Goal: Obtain resource: Obtain resource

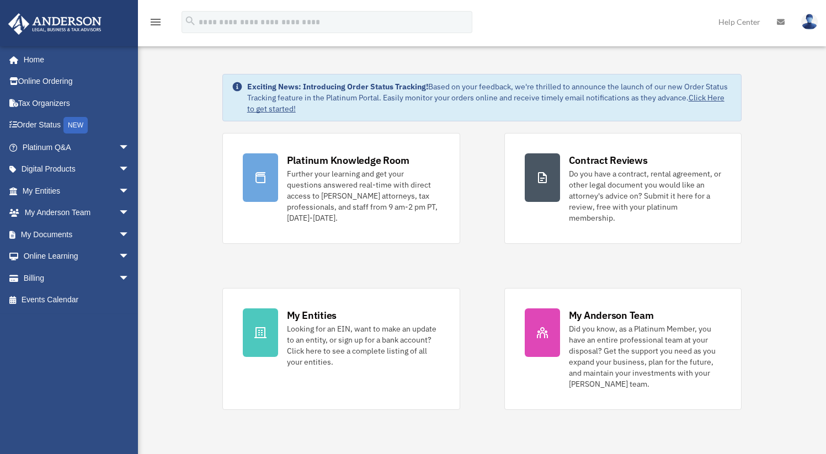
click at [491, 286] on div "Platinum Knowledge Room Further your learning and get your questions answered r…" at bounding box center [482, 271] width 520 height 277
click at [119, 187] on span "arrow_drop_down" at bounding box center [130, 191] width 22 height 23
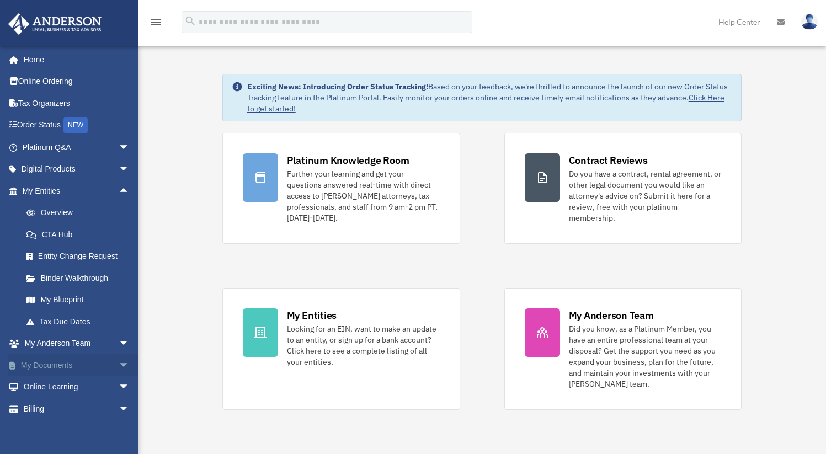
click at [119, 365] on span "arrow_drop_down" at bounding box center [130, 365] width 22 height 23
click at [44, 389] on link "Box" at bounding box center [80, 387] width 131 height 22
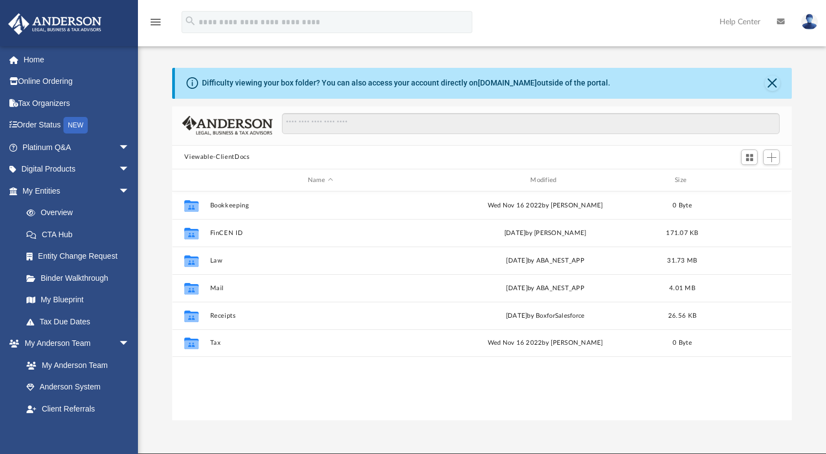
scroll to position [242, 611]
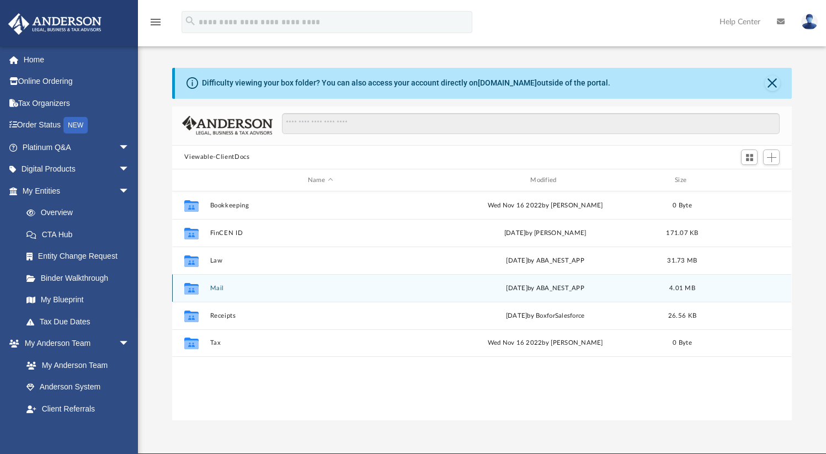
click at [219, 286] on button "Mail" at bounding box center [320, 288] width 220 height 7
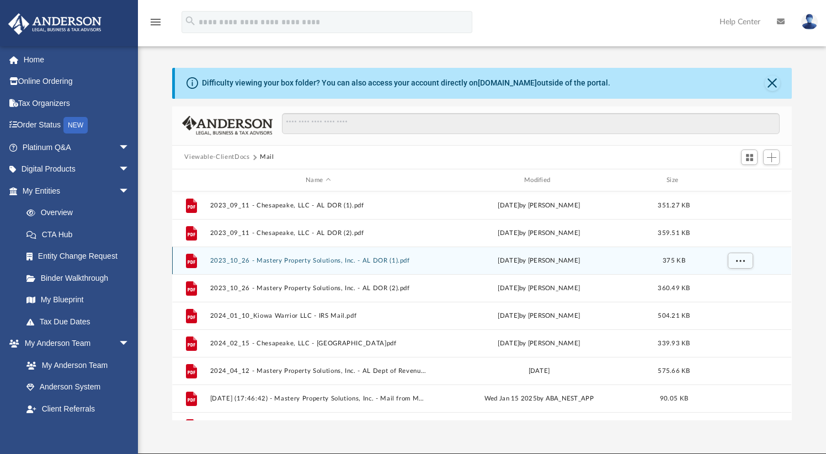
click at [292, 259] on button "2023_10_26 - Mastery Property Solutions, Inc. - AL DOR (1).pdf" at bounding box center [318, 260] width 216 height 7
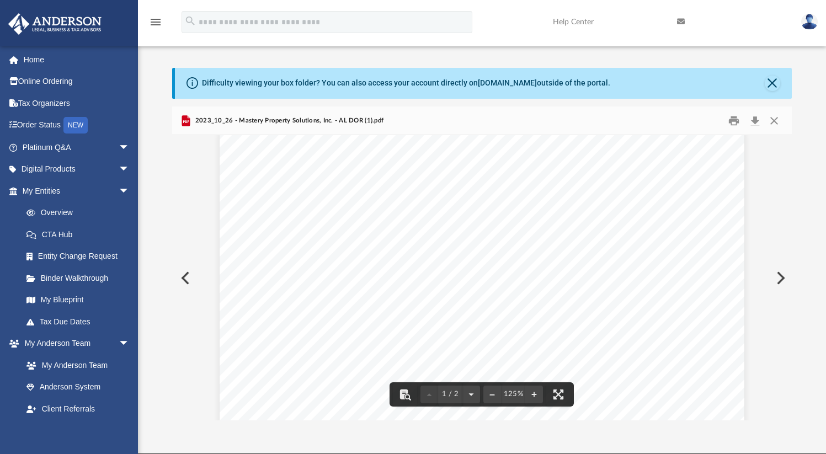
scroll to position [0, 0]
click at [771, 119] on button "Close" at bounding box center [774, 120] width 20 height 17
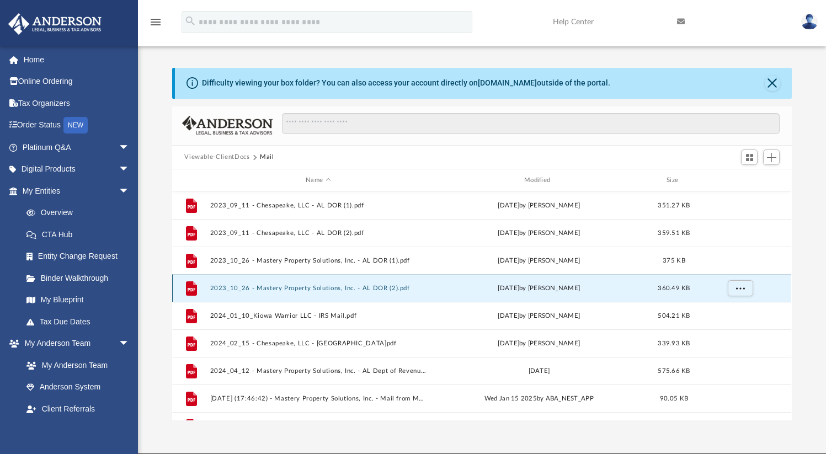
click at [270, 289] on button "2023_10_26 - Mastery Property Solutions, Inc. - AL DOR (2).pdf" at bounding box center [318, 288] width 216 height 7
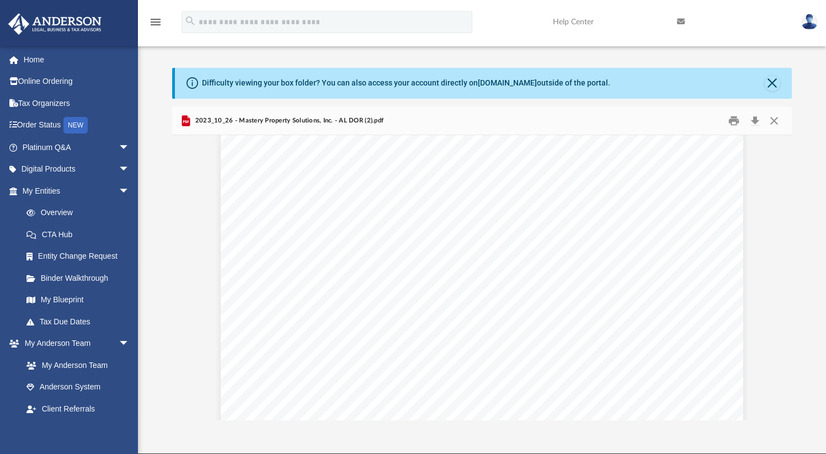
scroll to position [161, 0]
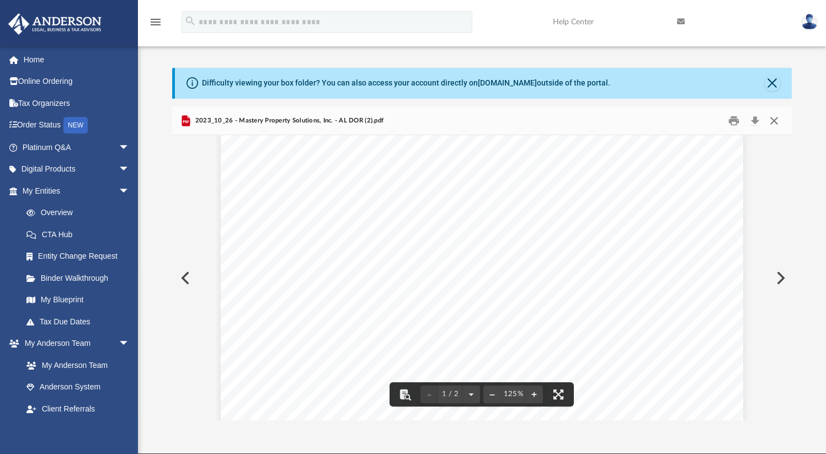
click at [776, 121] on button "Close" at bounding box center [774, 120] width 20 height 17
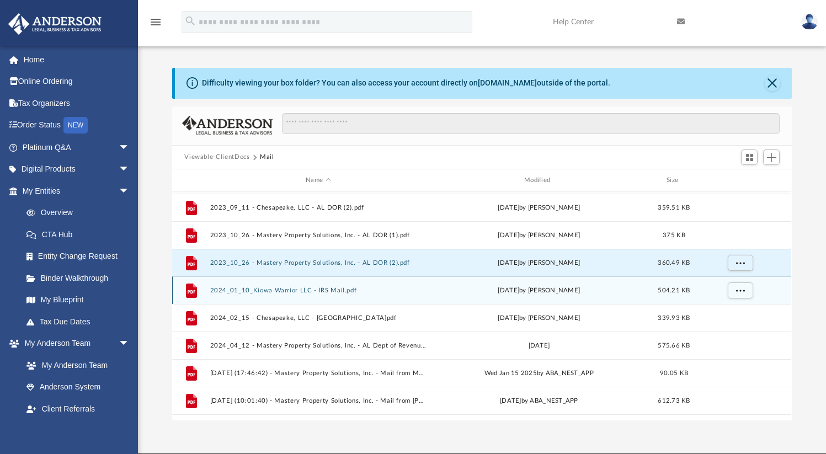
scroll to position [47, 0]
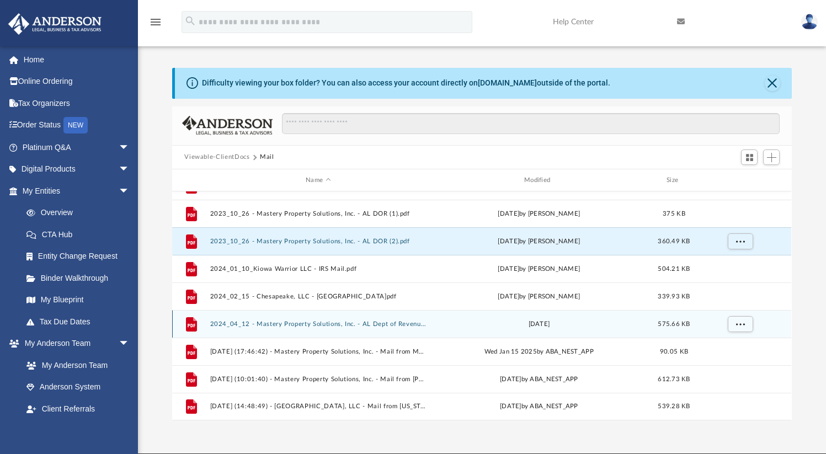
click at [303, 327] on button "2024_04_12 - Mastery Property Solutions, Inc. - AL Dept of Revenue.pdf" at bounding box center [318, 324] width 216 height 7
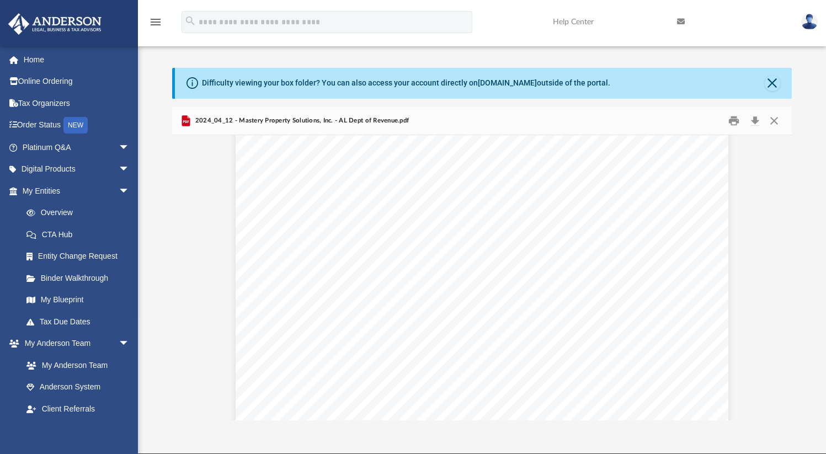
scroll to position [0, 0]
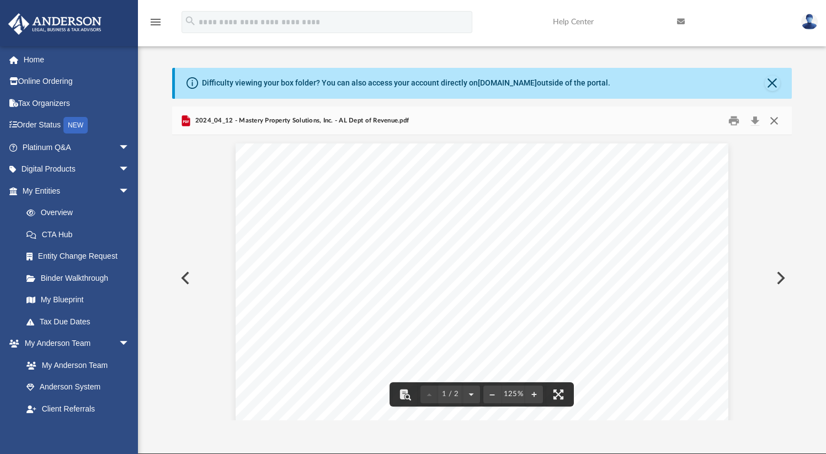
click at [774, 120] on button "Close" at bounding box center [774, 120] width 20 height 17
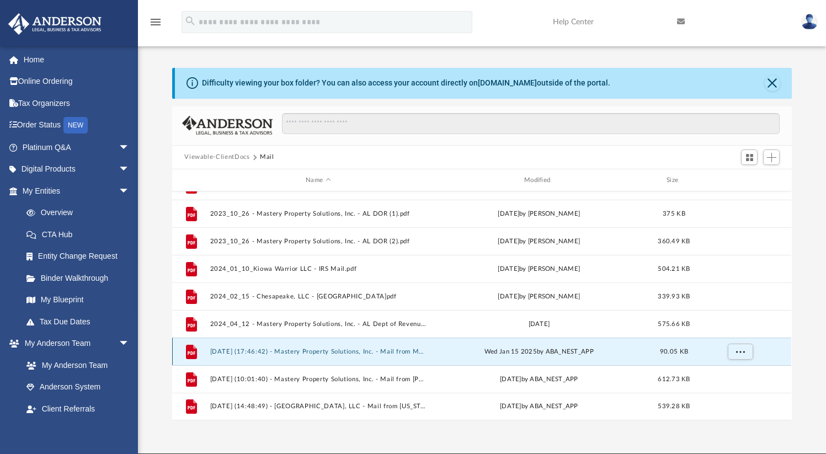
click at [315, 354] on button "2025.01.15 (17:46:42) - Mastery Property Solutions, Inc. - Mail from MERIT BANK…" at bounding box center [318, 351] width 216 height 7
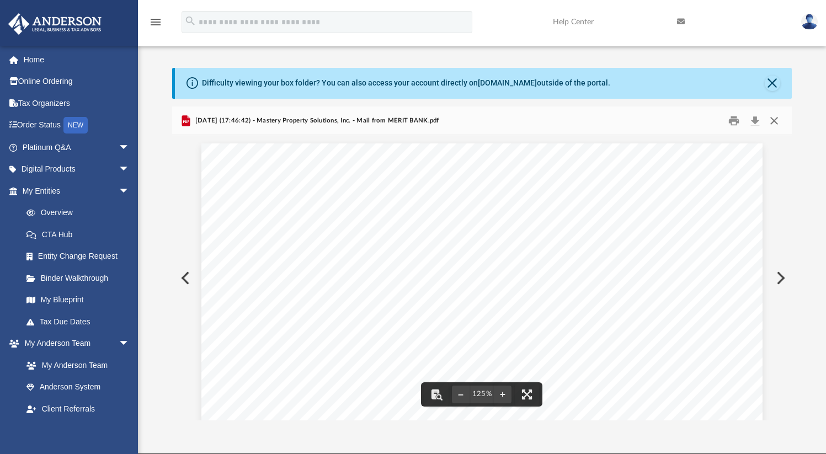
click at [774, 119] on button "Close" at bounding box center [774, 120] width 20 height 17
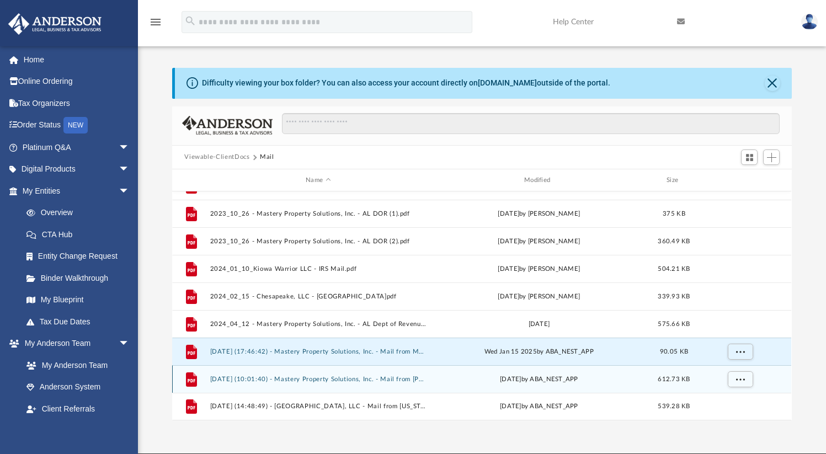
click at [318, 379] on button "2025.02.13 (10:01:40) - Mastery Property Solutions, Inc. - Mail from CHANDA DAV…" at bounding box center [318, 379] width 216 height 7
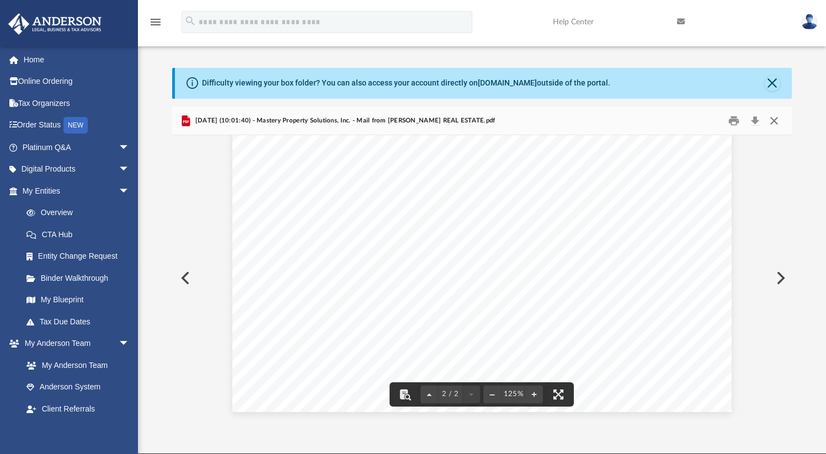
click at [776, 123] on button "Close" at bounding box center [774, 120] width 20 height 17
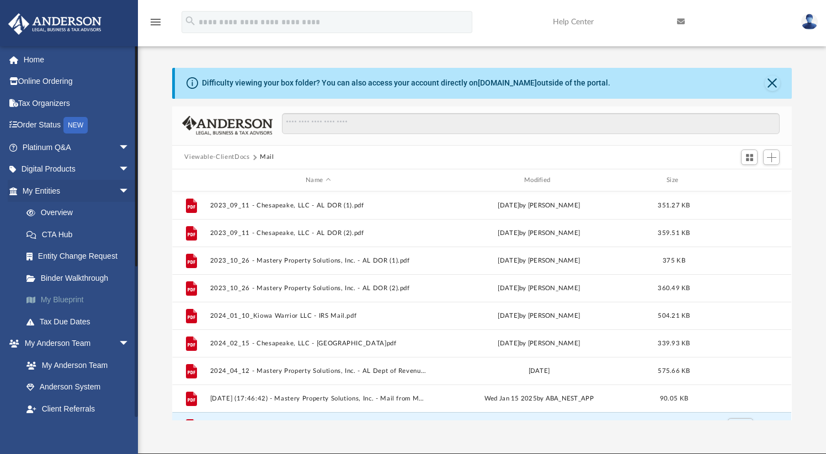
click at [63, 302] on link "My Blueprint" at bounding box center [80, 300] width 131 height 22
